Goal: Information Seeking & Learning: Find specific fact

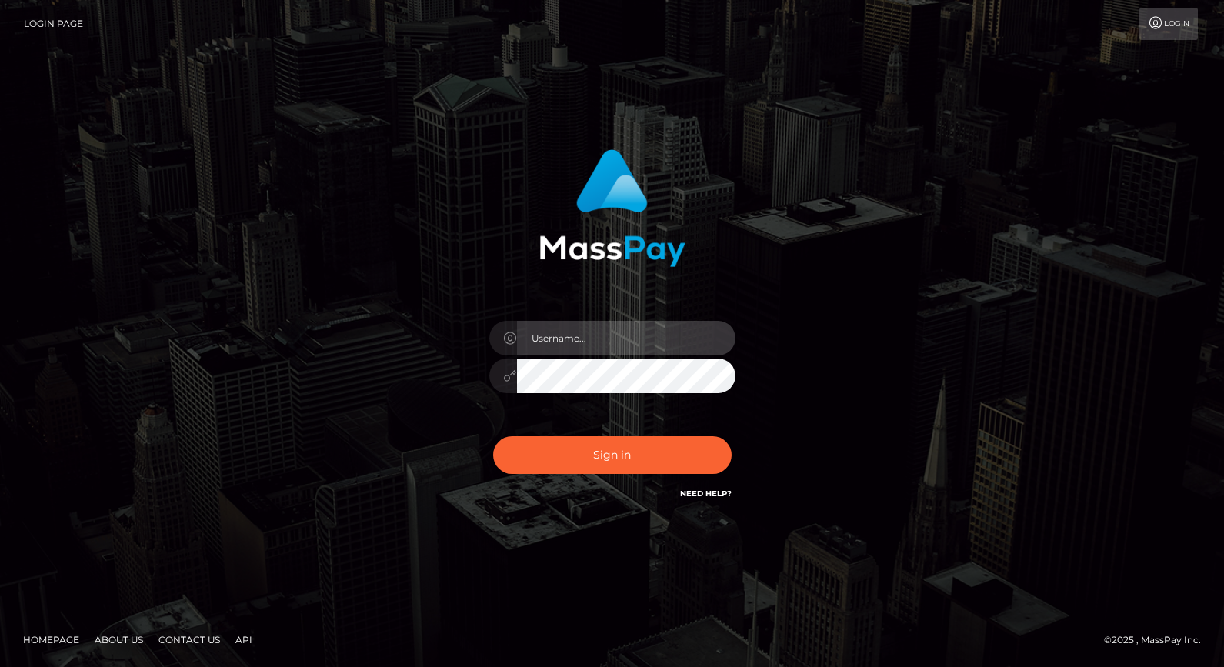
click at [624, 331] on input "text" at bounding box center [626, 338] width 218 height 35
type input "grace.rush"
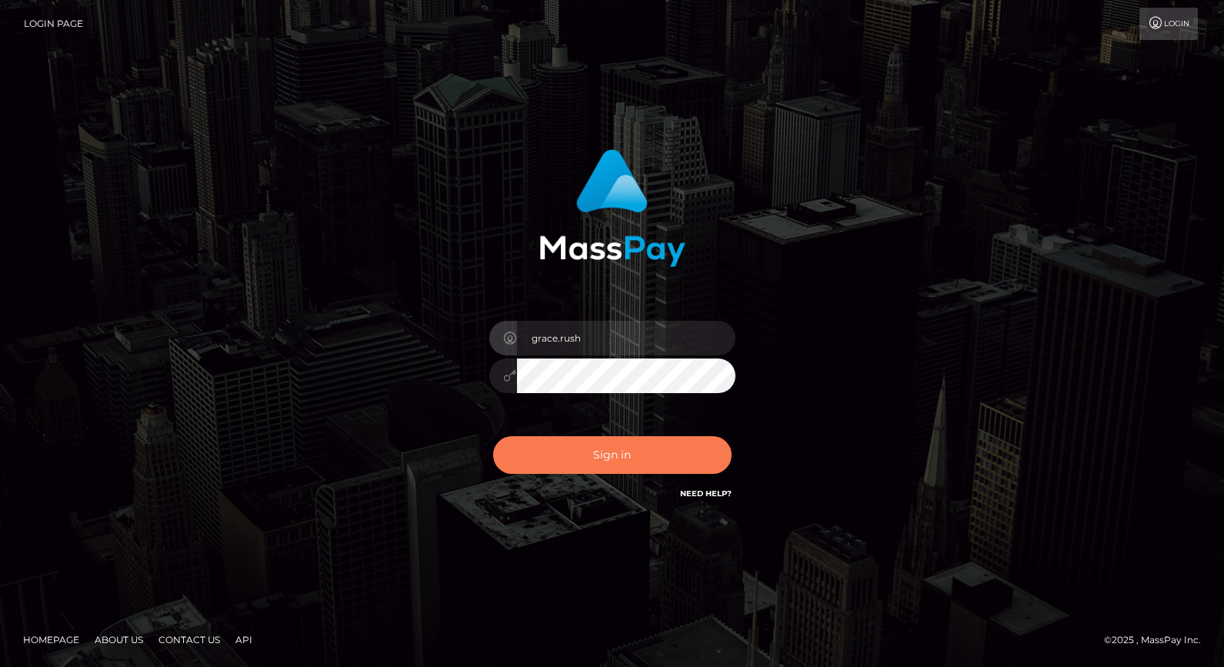
click at [646, 458] on button "Sign in" at bounding box center [612, 455] width 238 height 38
click at [631, 461] on button "Sign in" at bounding box center [612, 455] width 238 height 38
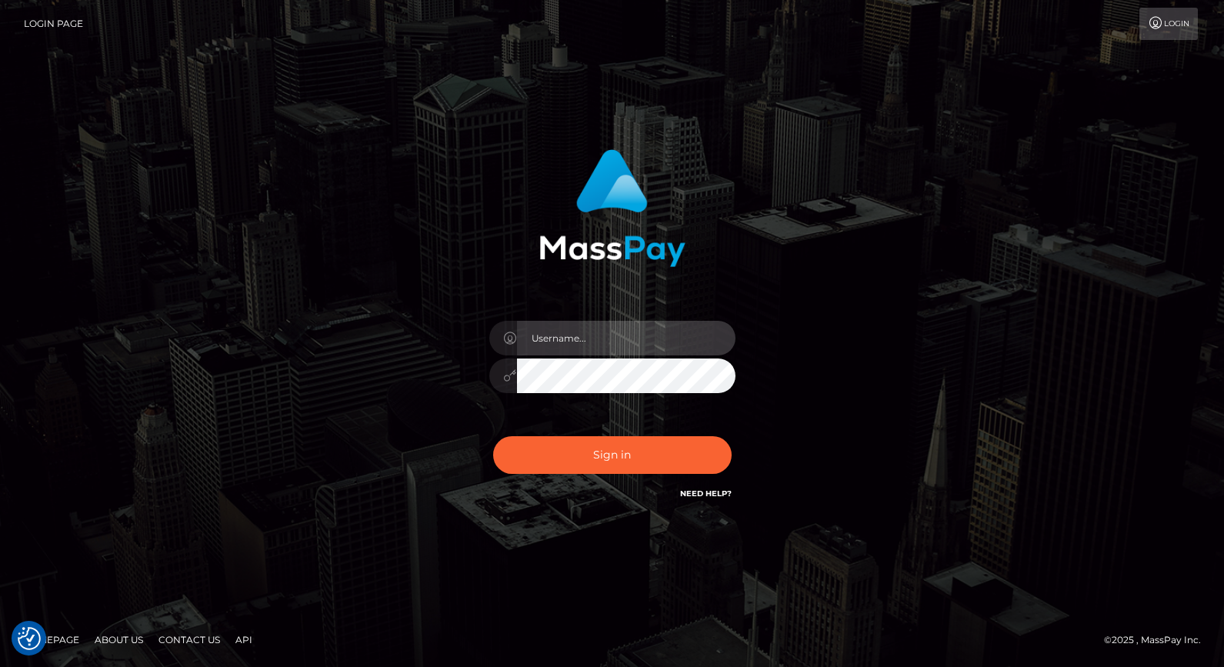
click at [612, 341] on input "text" at bounding box center [626, 338] width 218 height 35
type input "grace.rush"
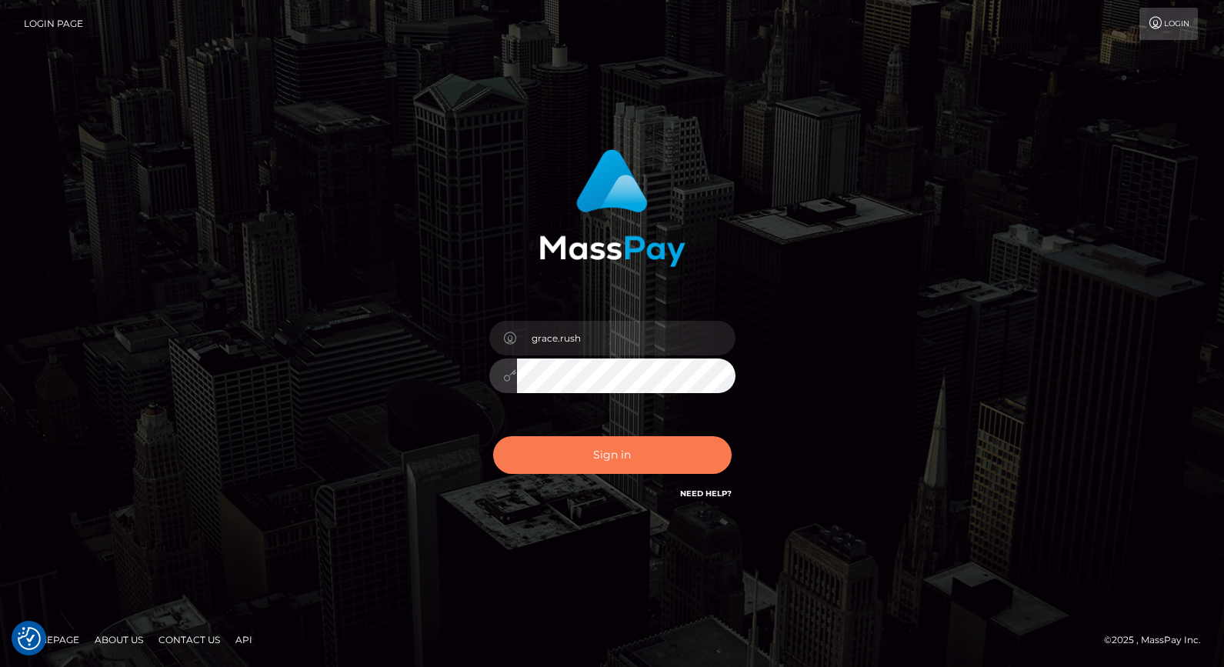
click at [637, 465] on button "Sign in" at bounding box center [612, 455] width 238 height 38
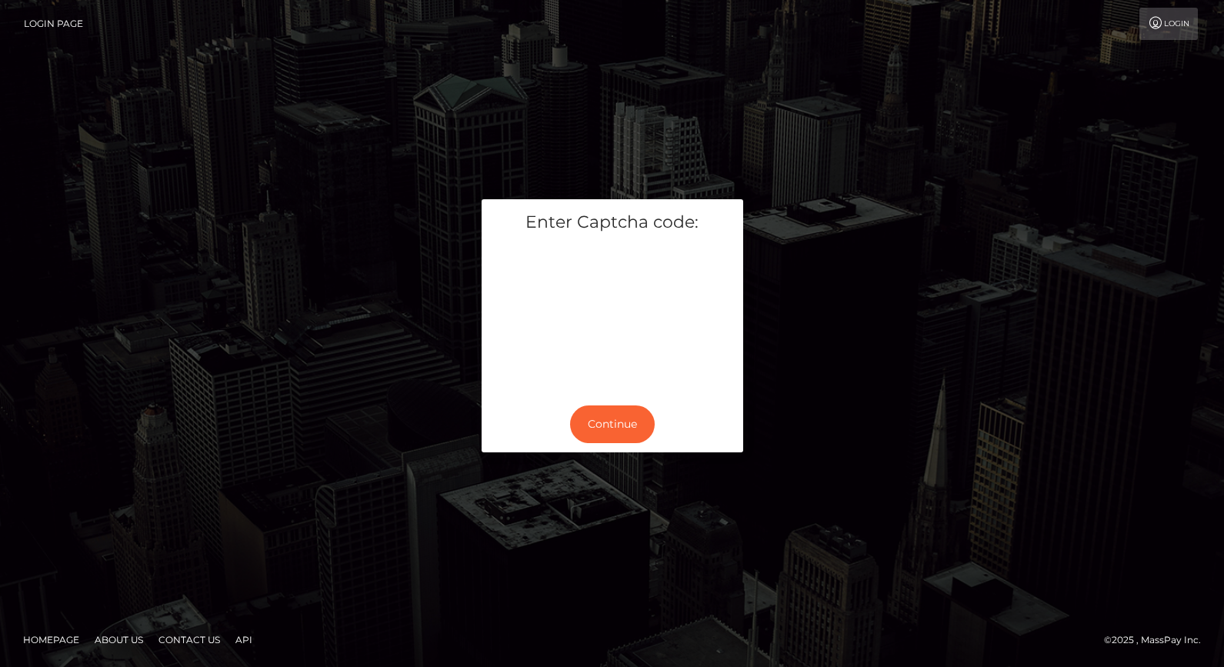
click at [596, 446] on div "Continue" at bounding box center [613, 424] width 262 height 56
click at [602, 425] on button "Continue" at bounding box center [612, 424] width 85 height 38
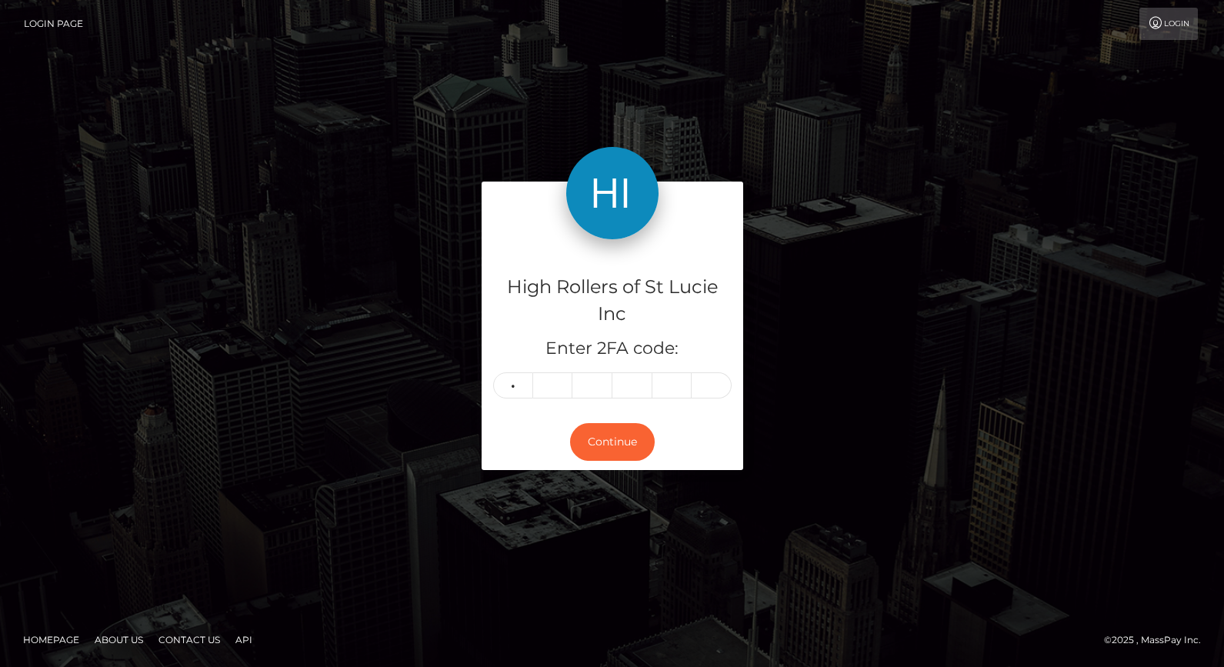
type input "4"
type input "9"
type input "4"
type input "9"
type input "5"
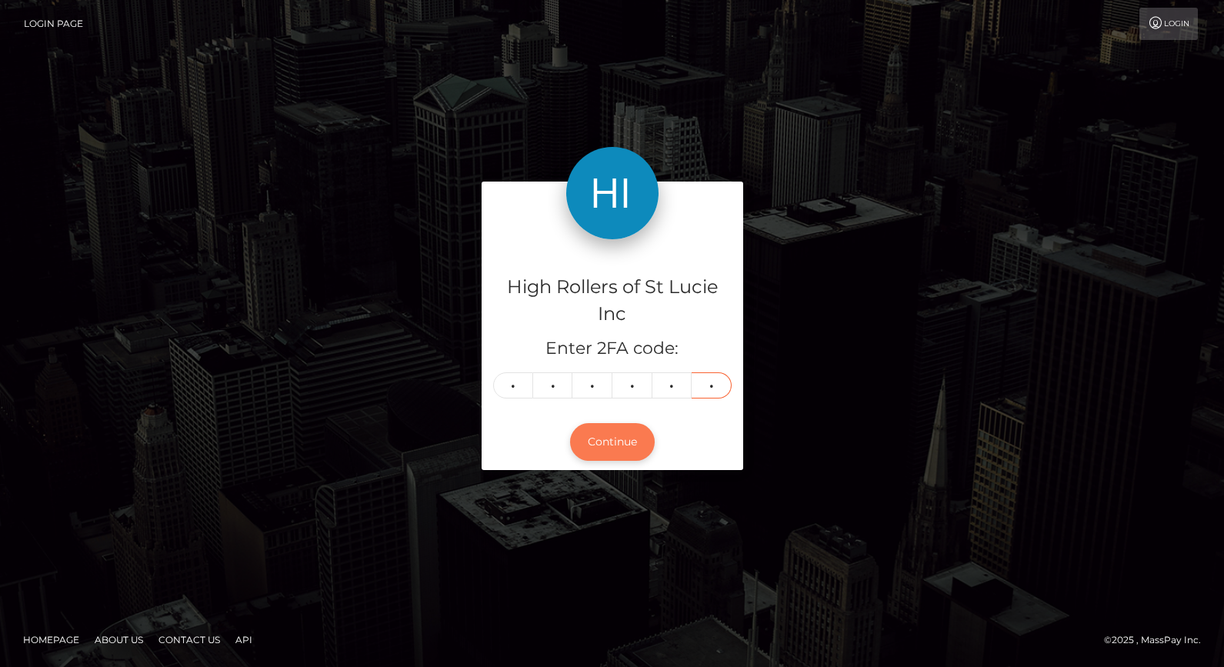
type input "1"
click at [605, 426] on button "Continue" at bounding box center [612, 442] width 85 height 38
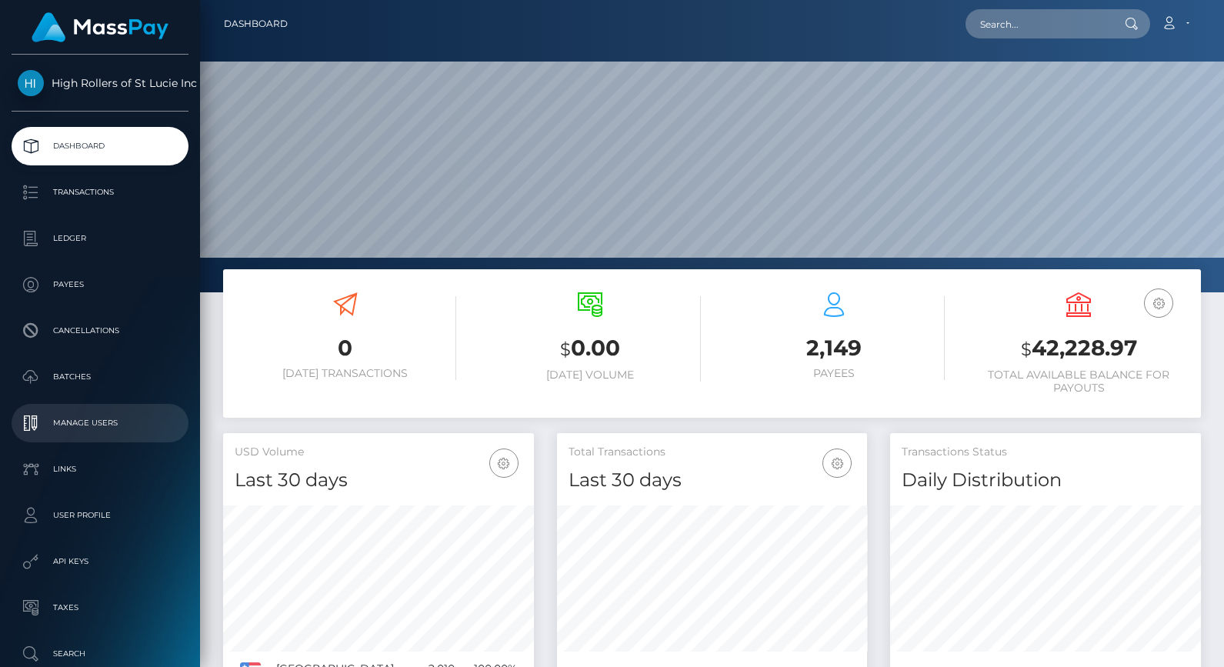
scroll to position [86, 0]
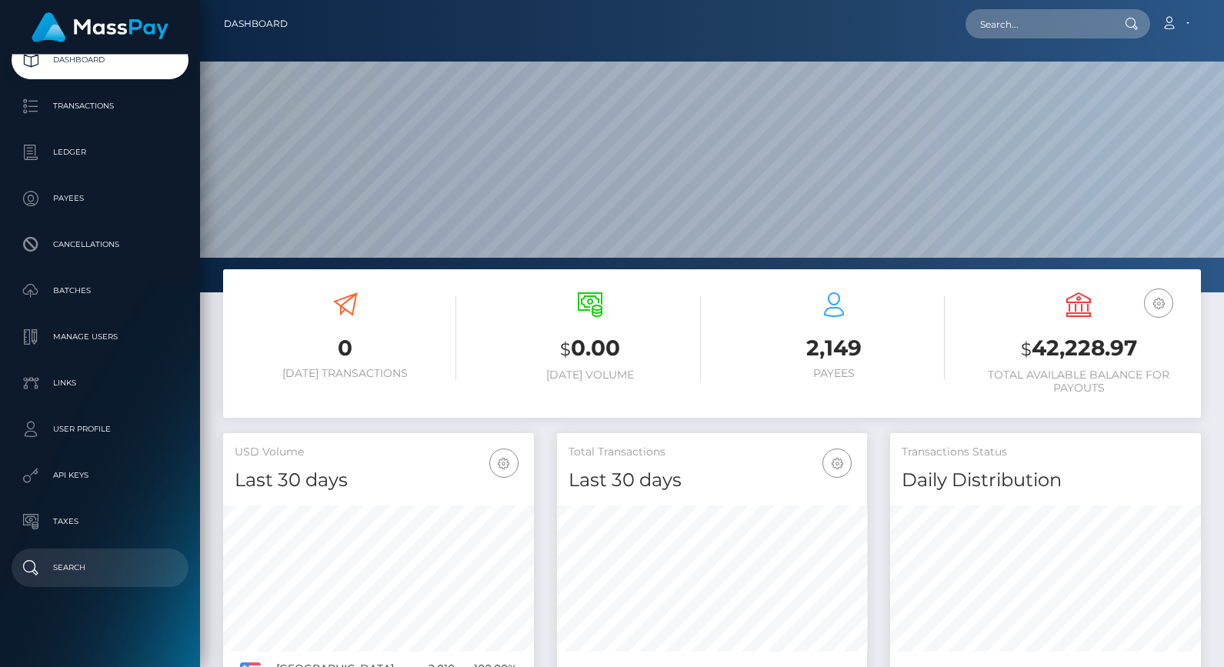
click at [108, 561] on p "Search" at bounding box center [100, 567] width 165 height 23
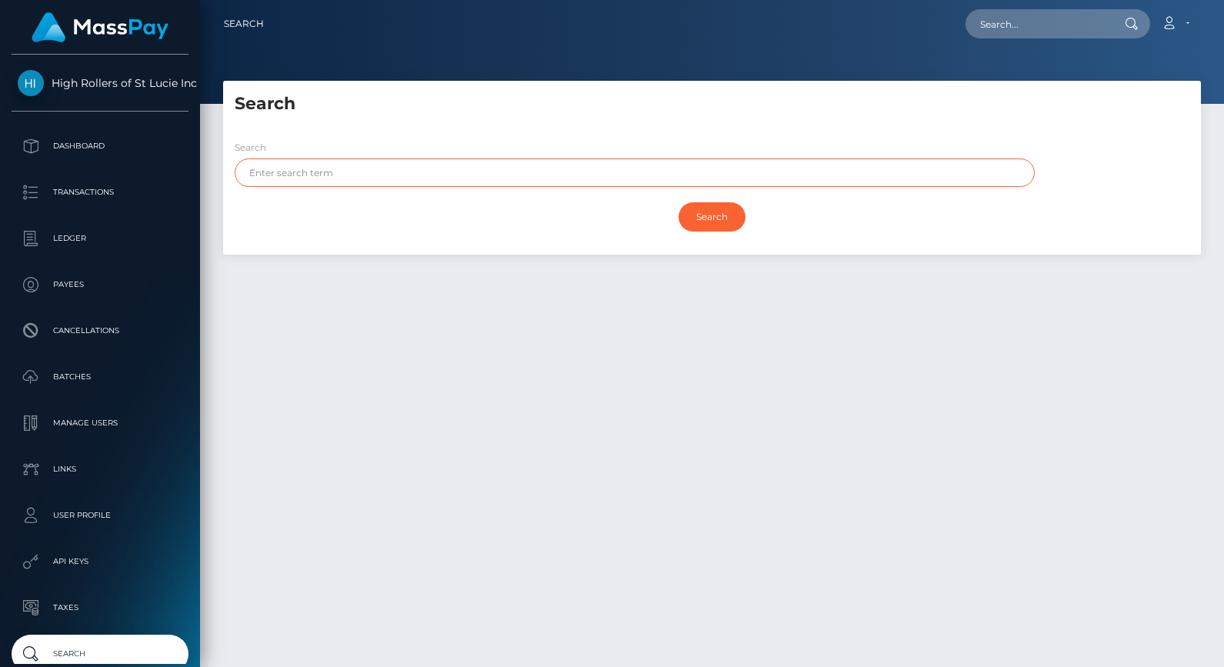
click at [349, 162] on input "text" at bounding box center [635, 172] width 800 height 28
paste input "[EMAIL_ADDRESS][DOMAIN_NAME]"
click at [685, 209] on input "Search" at bounding box center [712, 216] width 67 height 29
click at [521, 115] on div "Search Search [EMAIL_ADDRESS][DOMAIN_NAME] Search Payouts - Payee Name Payees -" at bounding box center [712, 168] width 978 height 174
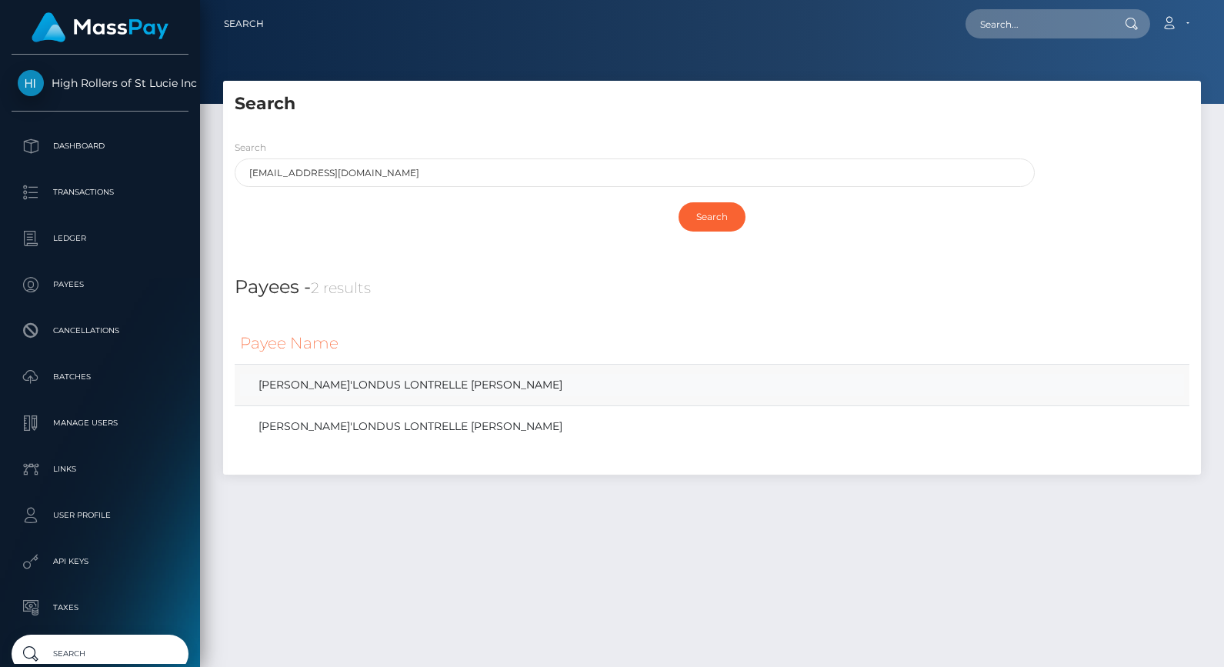
click at [422, 382] on link "[PERSON_NAME]'LONDUS LONTRELLE [PERSON_NAME]" at bounding box center [712, 385] width 944 height 22
click at [413, 425] on link "[PERSON_NAME]'LONDUS LONTRELLE [PERSON_NAME]" at bounding box center [712, 426] width 944 height 22
click at [298, 185] on input "[EMAIL_ADDRESS][DOMAIN_NAME]" at bounding box center [635, 172] width 800 height 28
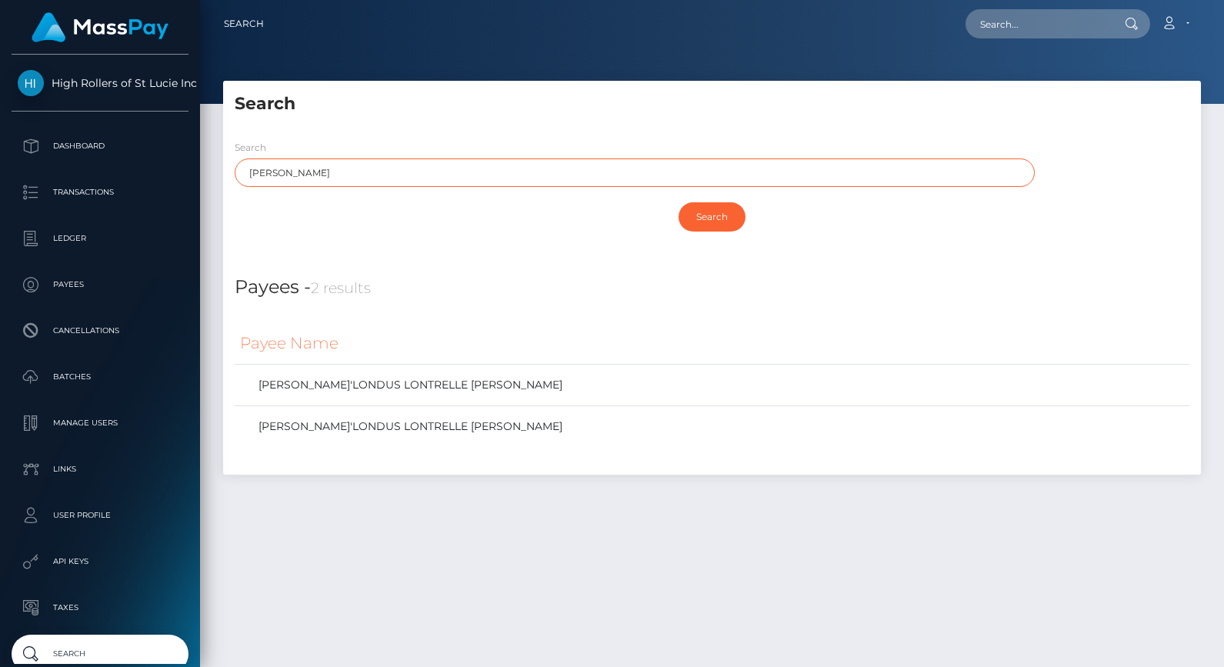
type input "Ricky Castro"
click at [679, 202] on input "Search" at bounding box center [712, 216] width 67 height 29
click at [735, 205] on input "Search" at bounding box center [712, 216] width 67 height 29
click at [536, 270] on div "Payees - 0 results" at bounding box center [712, 278] width 978 height 47
click at [713, 223] on input "Search" at bounding box center [712, 216] width 67 height 29
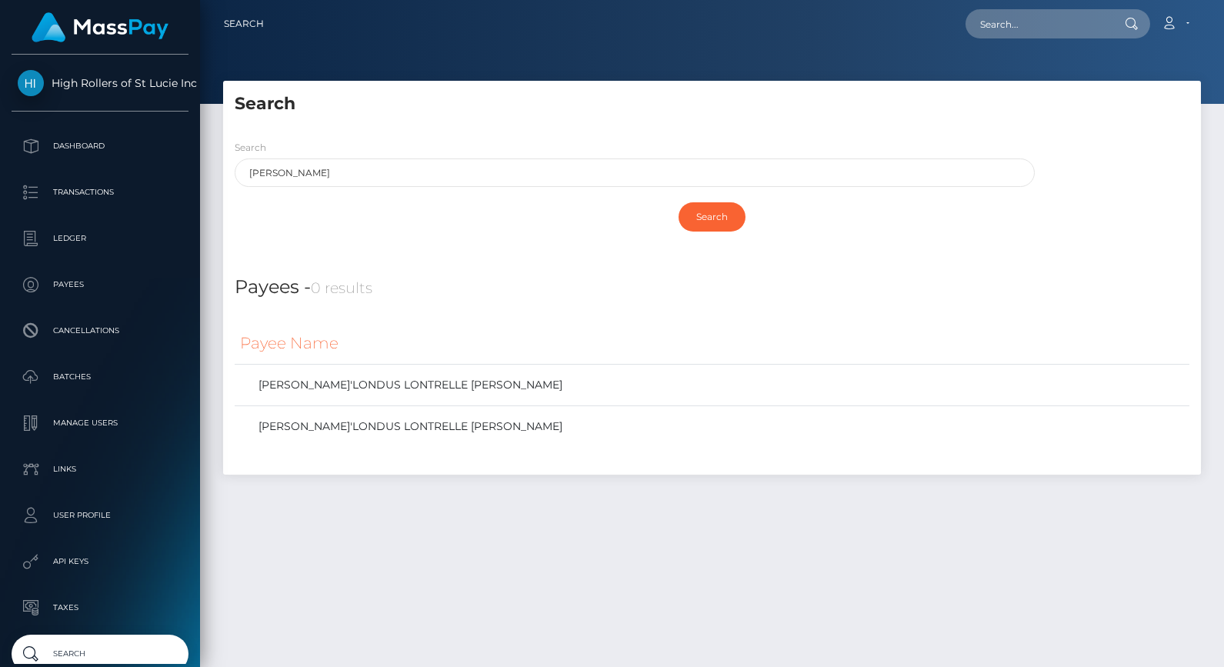
click at [557, 258] on div "Payees - 0 results" at bounding box center [712, 278] width 978 height 47
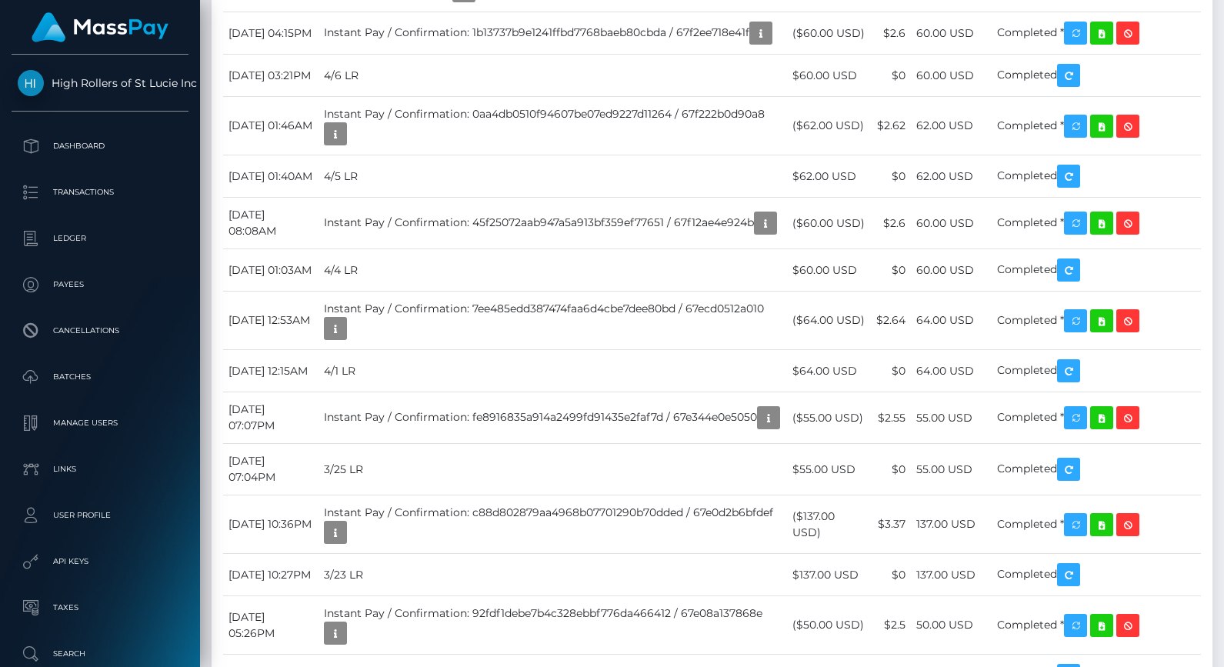
scroll to position [2956, 0]
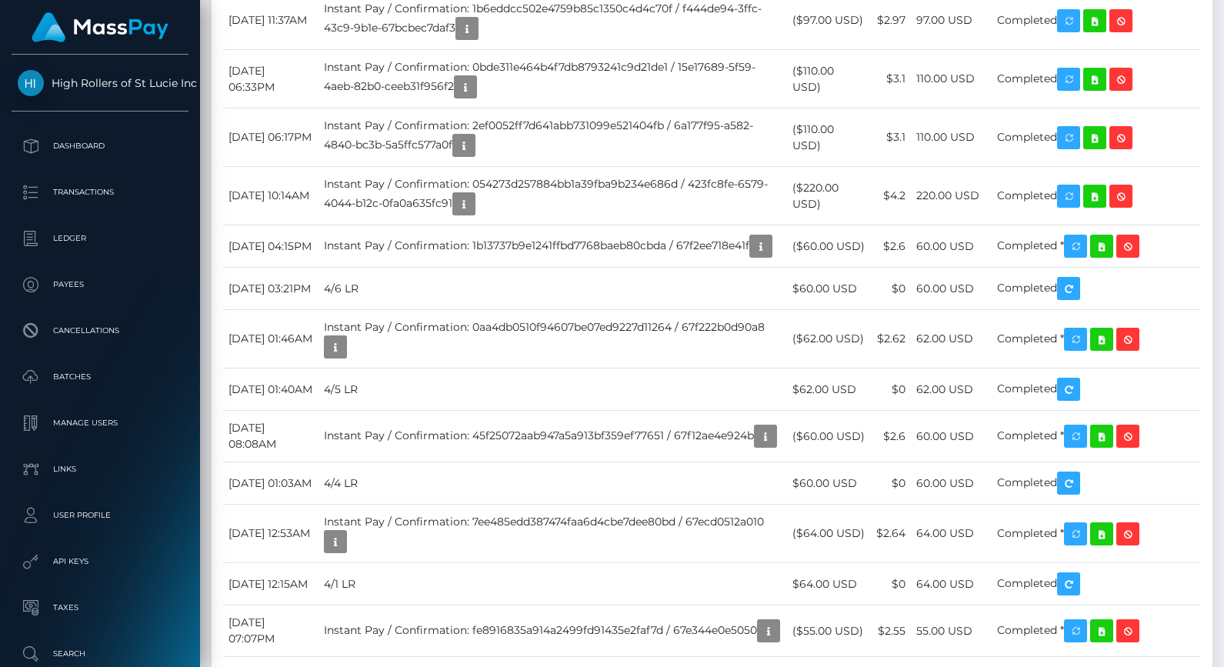
drag, startPoint x: 1008, startPoint y: 407, endPoint x: 1076, endPoint y: 436, distance: 73.7
drag, startPoint x: 1082, startPoint y: 429, endPoint x: 1005, endPoint y: 412, distance: 78.8
copy td "Sent to Bank, Awaiting Confirmation"
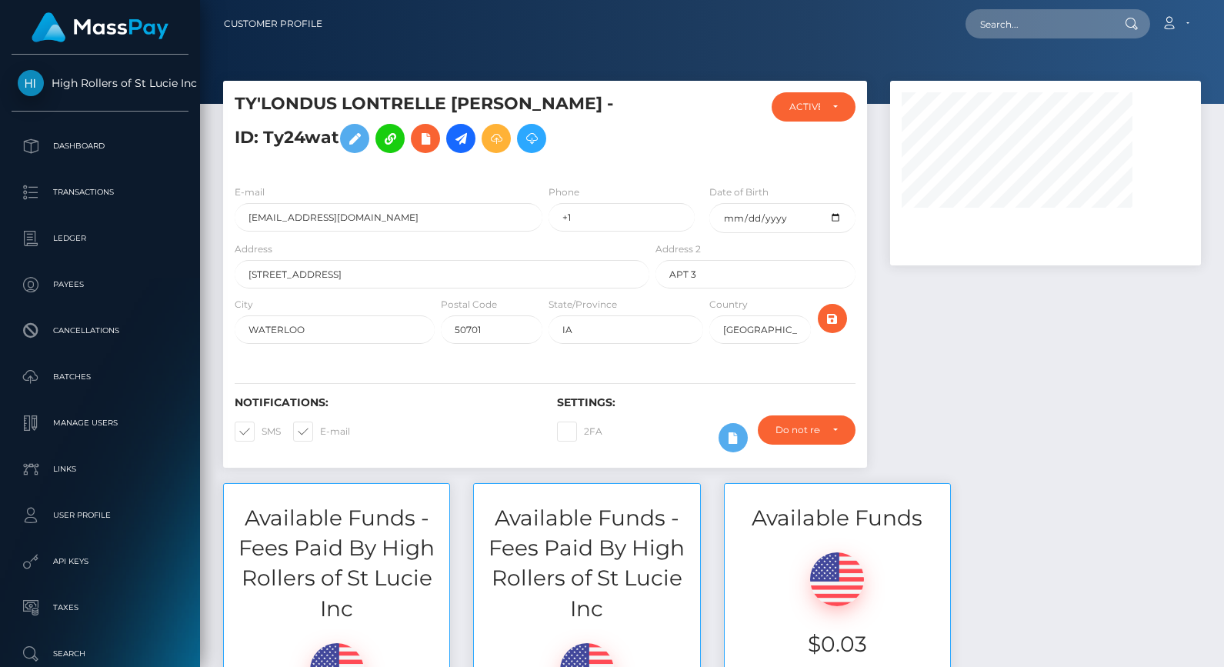
scroll to position [185, 311]
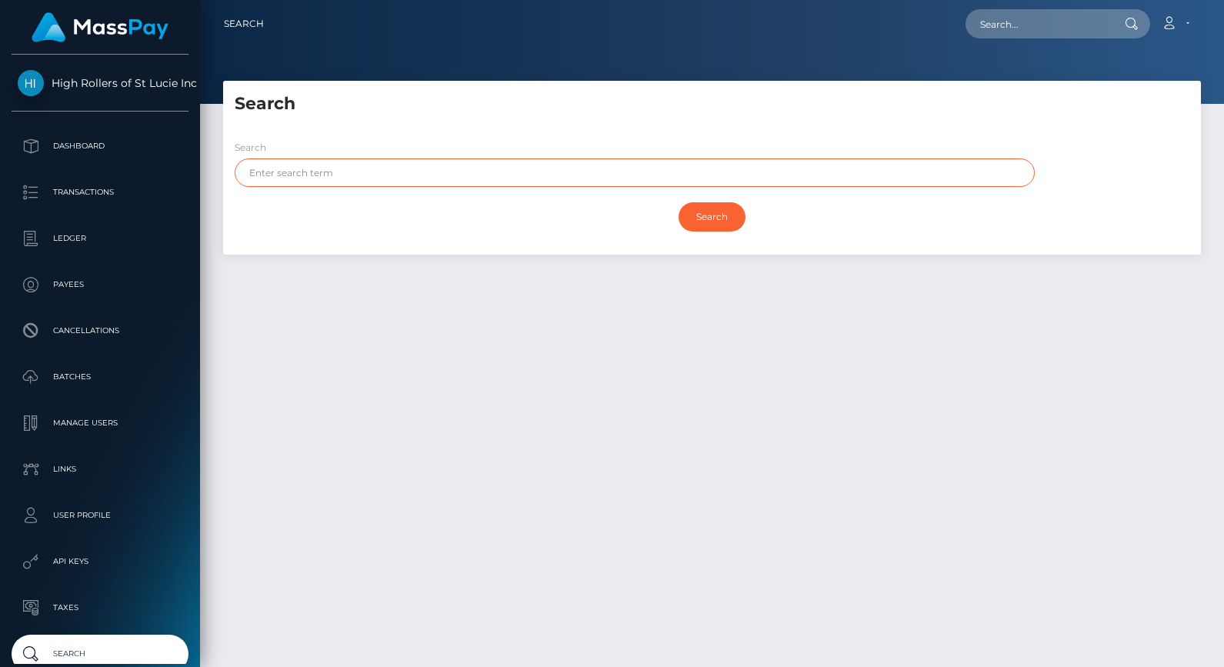
click at [326, 174] on input "text" at bounding box center [635, 172] width 800 height 28
type input "T"
type input "Ricky Castro"
click at [679, 202] on input "Search" at bounding box center [712, 216] width 67 height 29
click at [684, 213] on input "Search" at bounding box center [712, 216] width 67 height 29
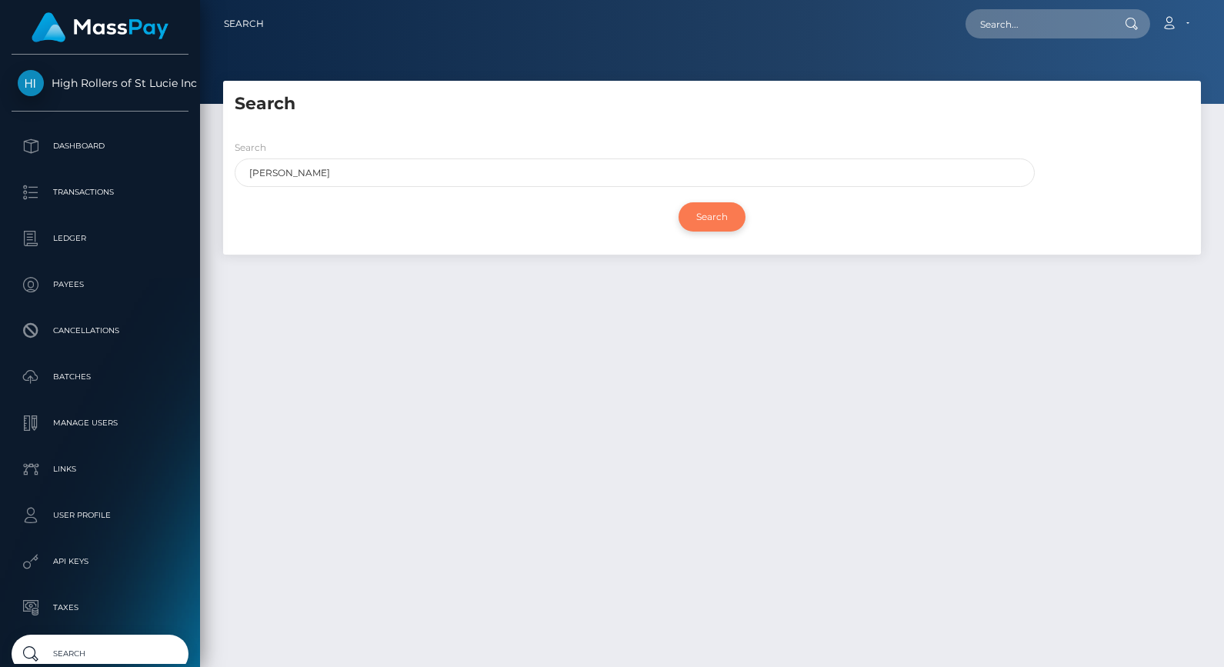
click at [702, 221] on input "Search" at bounding box center [712, 216] width 67 height 29
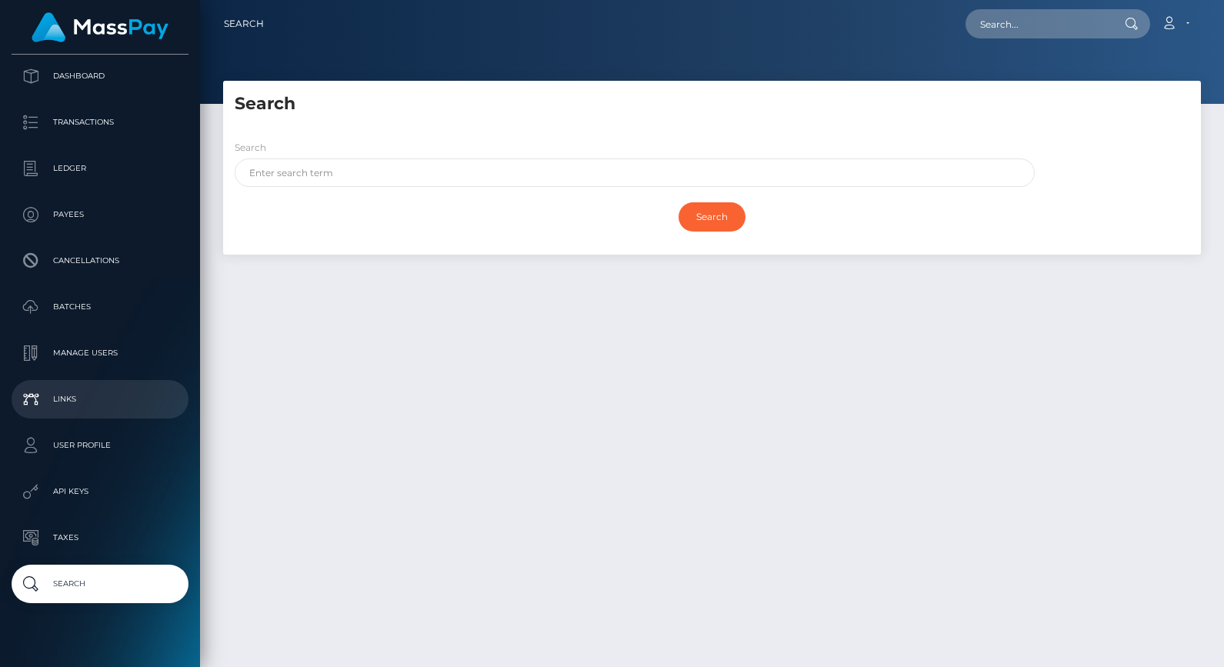
scroll to position [86, 0]
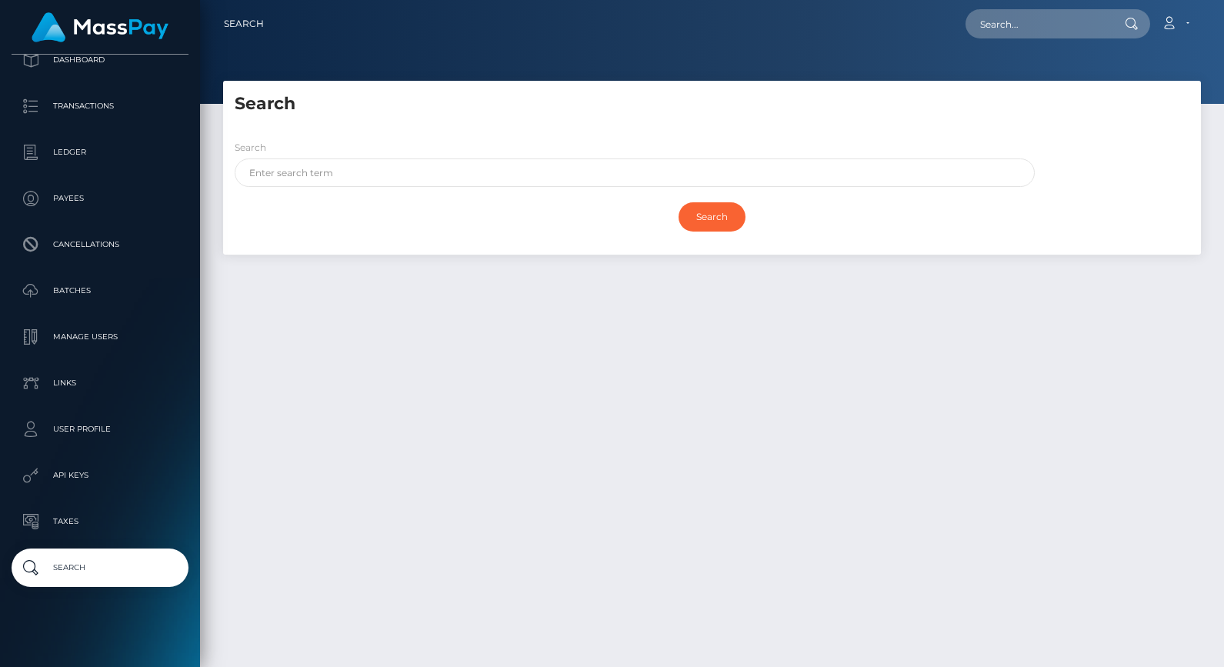
click at [73, 556] on p "Search" at bounding box center [100, 567] width 165 height 23
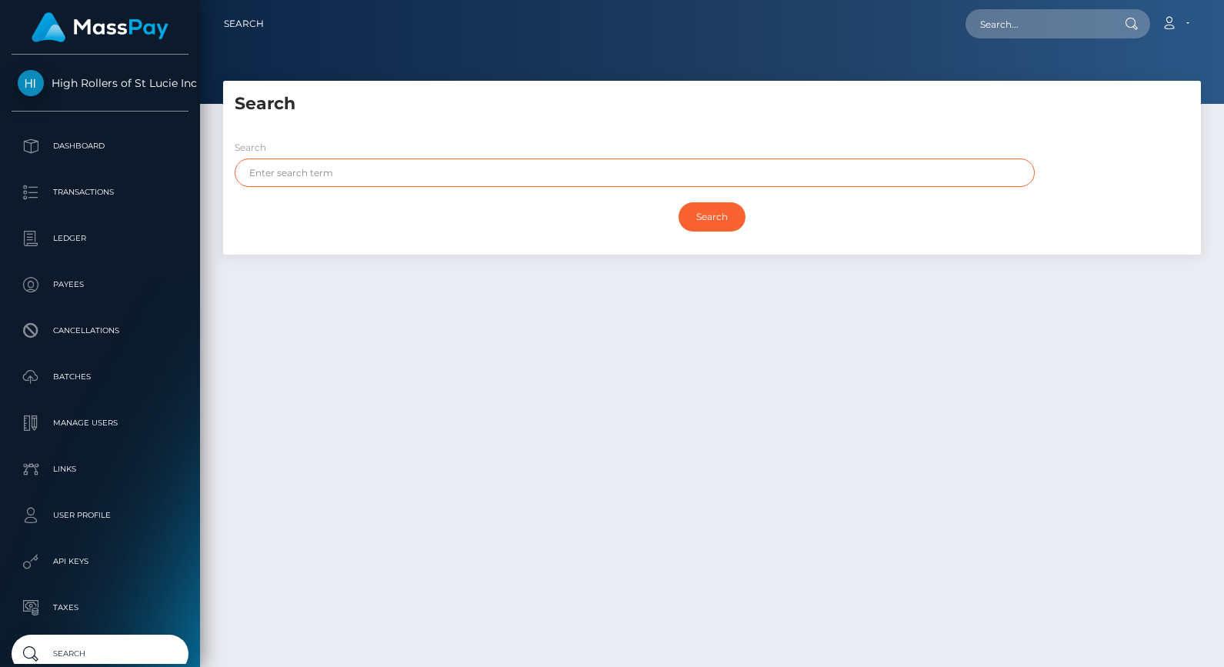
click at [481, 161] on input "text" at bounding box center [635, 172] width 800 height 28
paste input "[EMAIL_ADDRESS][DOMAIN_NAME]"
type input "[EMAIL_ADDRESS][DOMAIN_NAME]"
click at [681, 217] on input "Search" at bounding box center [712, 216] width 67 height 29
click at [355, 175] on input "text" at bounding box center [635, 172] width 800 height 28
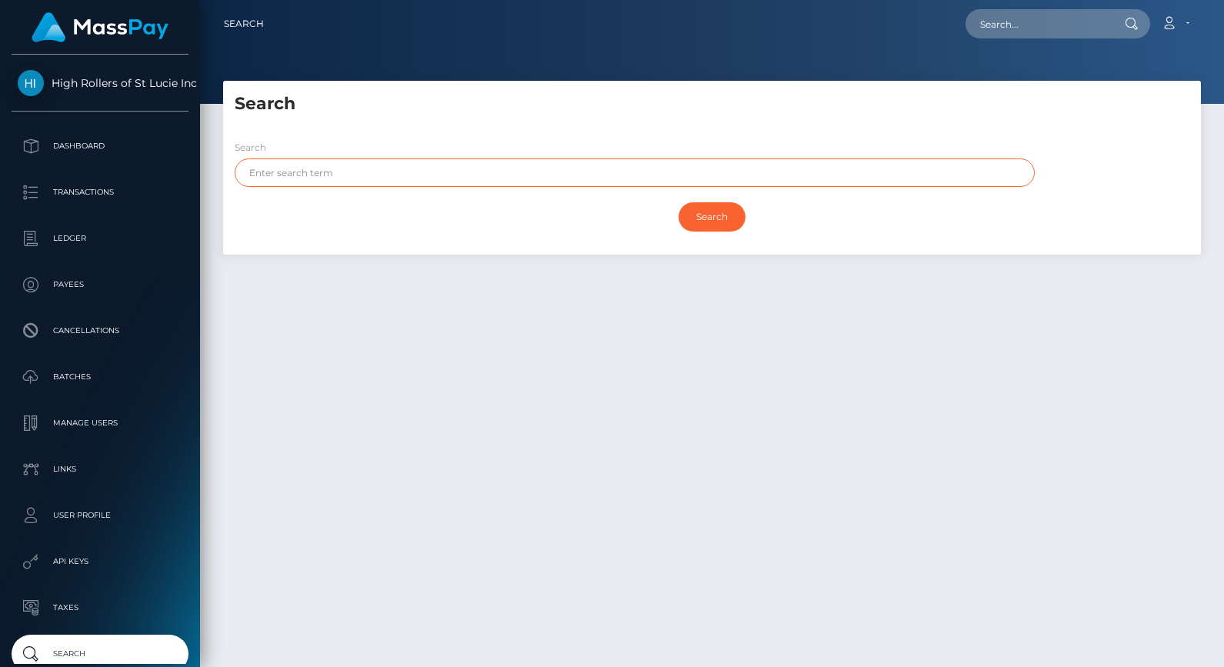
paste input "rickycastro8114@gmail.com"
type input "rickycastro8114@gmail.com"
click at [679, 202] on input "Search" at bounding box center [712, 216] width 67 height 29
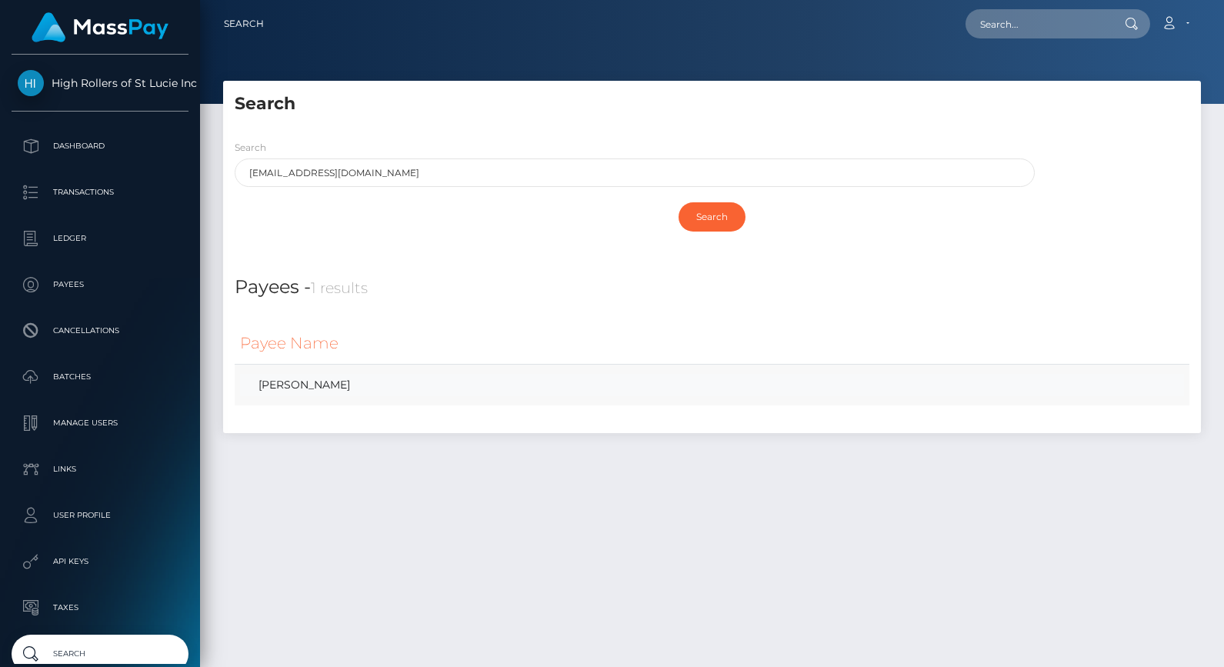
click at [389, 379] on link "Richard Castro" at bounding box center [712, 385] width 944 height 22
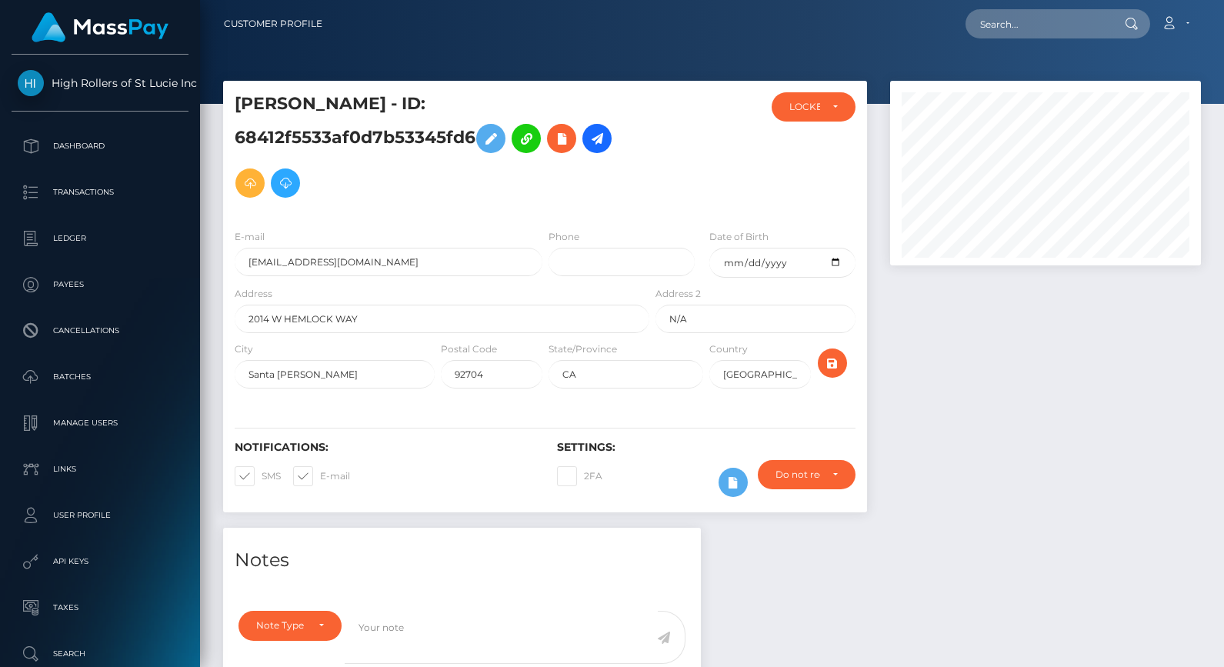
scroll to position [185, 311]
drag, startPoint x: 233, startPoint y: 100, endPoint x: 472, endPoint y: 144, distance: 243.2
click at [472, 144] on div "[PERSON_NAME] - ID: 68412f5533af0d7b53345fd6" at bounding box center [437, 154] width 429 height 125
copy h5 "[PERSON_NAME] - ID: 68412f5533af0d7b53345fd6"
